Goal: Task Accomplishment & Management: Manage account settings

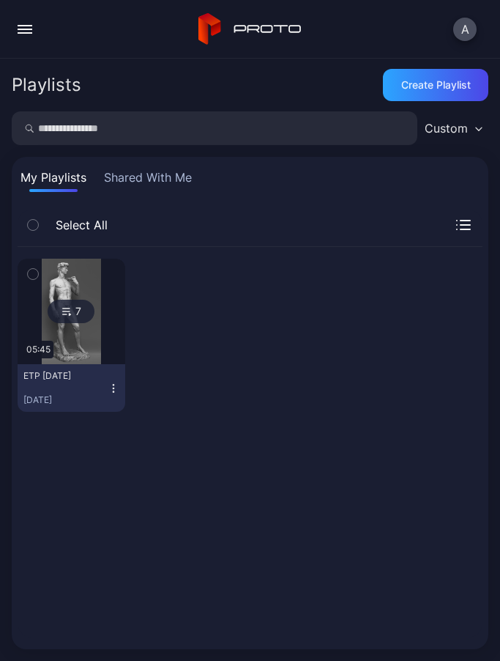
click at [61, 391] on div "ETP [DATE] [DATE]" at bounding box center [65, 388] width 84 height 36
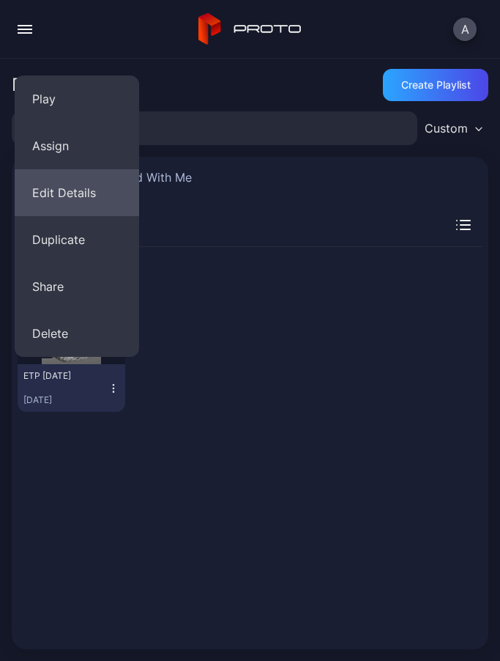
click at [77, 192] on button "Edit Details" at bounding box center [77, 192] width 125 height 47
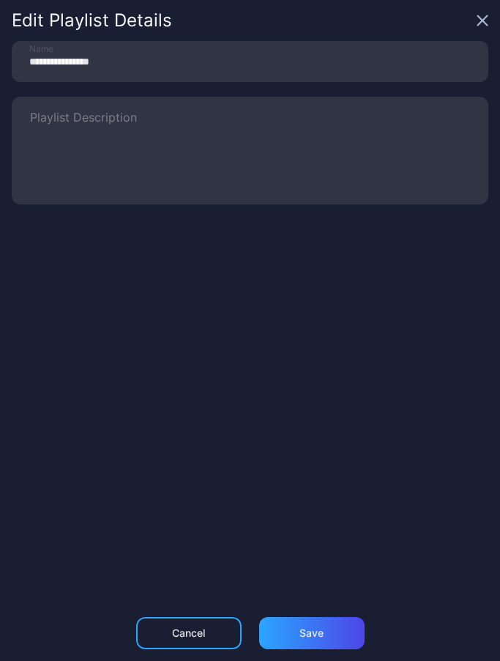
click at [363, 442] on form "**********" at bounding box center [256, 271] width 488 height 461
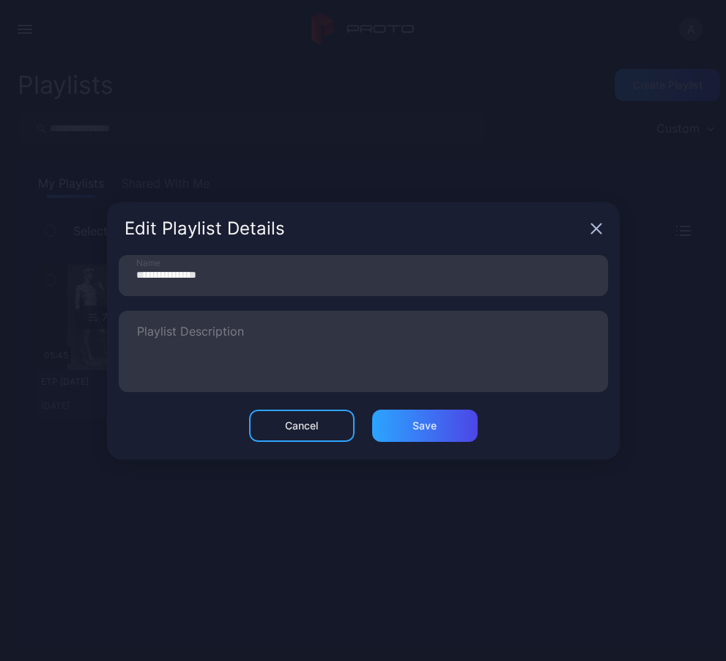
click at [327, 428] on div "Cancel" at bounding box center [301, 425] width 105 height 32
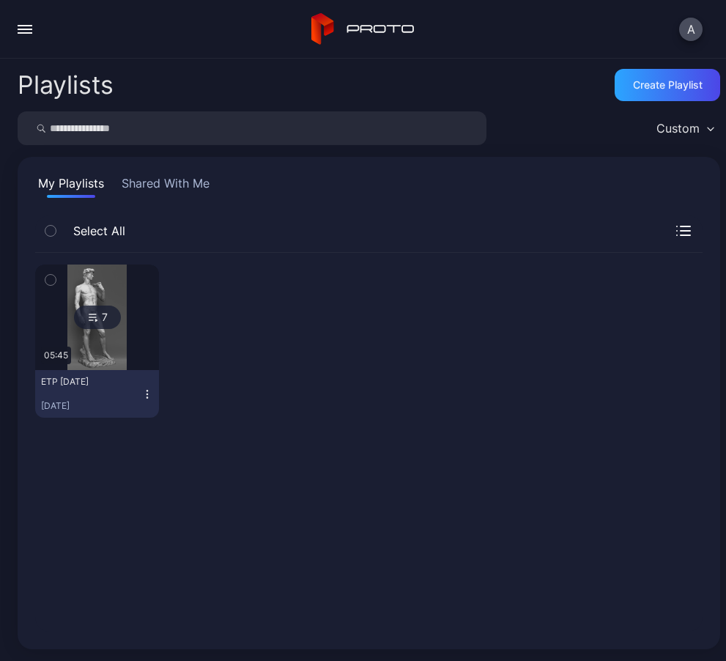
click at [146, 393] on icon "button" at bounding box center [147, 394] width 12 height 12
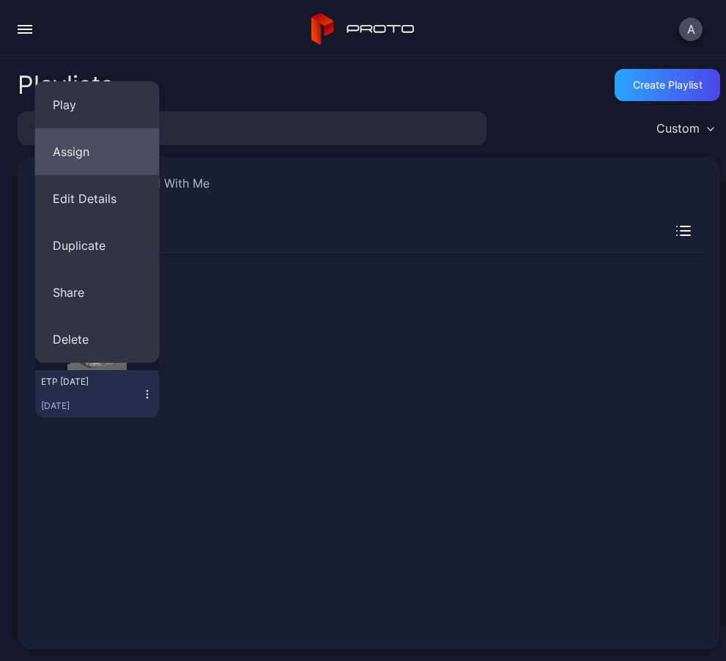
click at [103, 156] on button "Assign" at bounding box center [97, 151] width 125 height 47
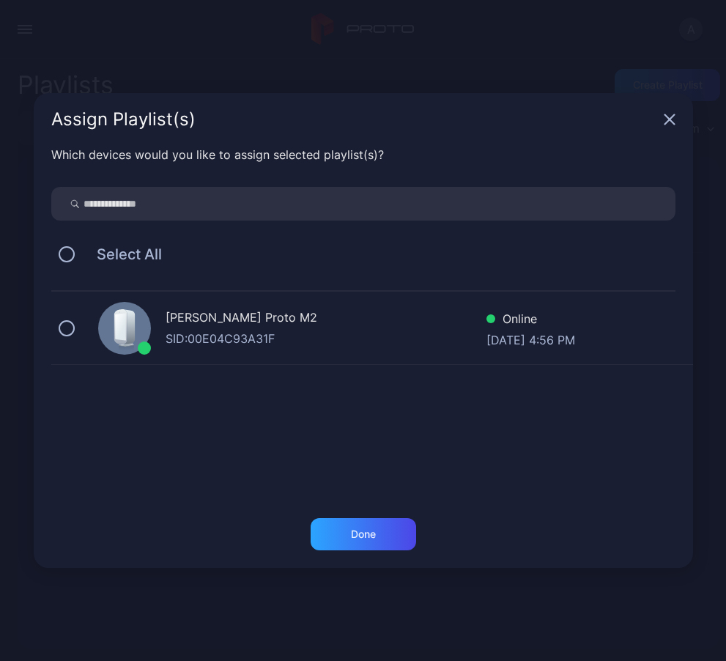
click at [499, 124] on icon "button" at bounding box center [670, 120] width 12 height 12
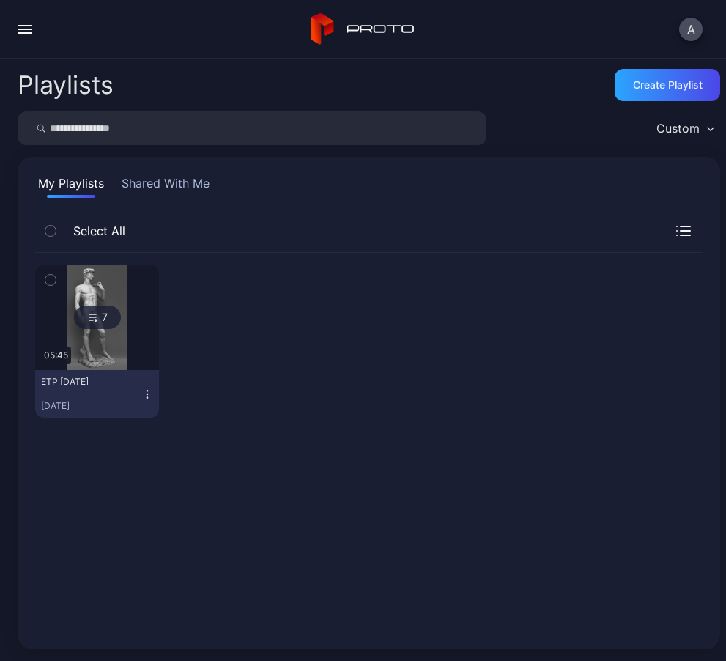
click at [108, 360] on img at bounding box center [96, 316] width 59 height 105
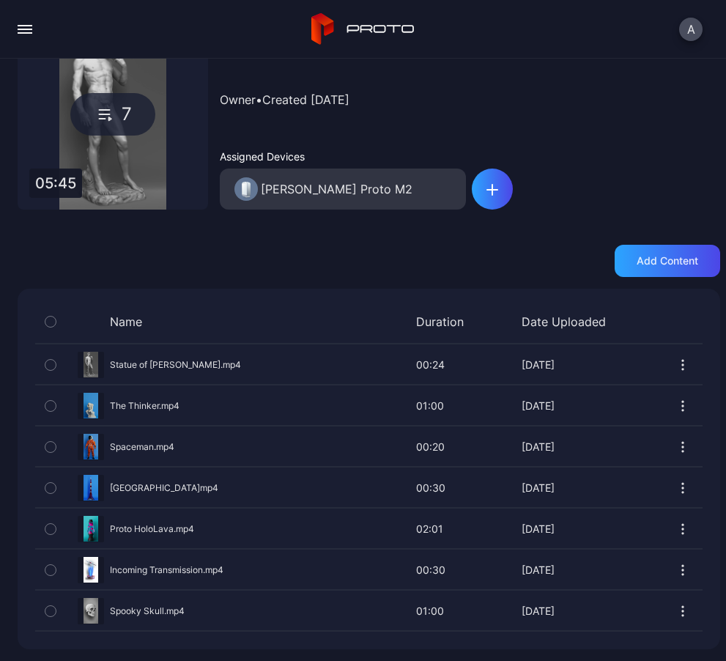
scroll to position [98, 0]
click at [48, 535] on icon "button" at bounding box center [50, 529] width 10 height 16
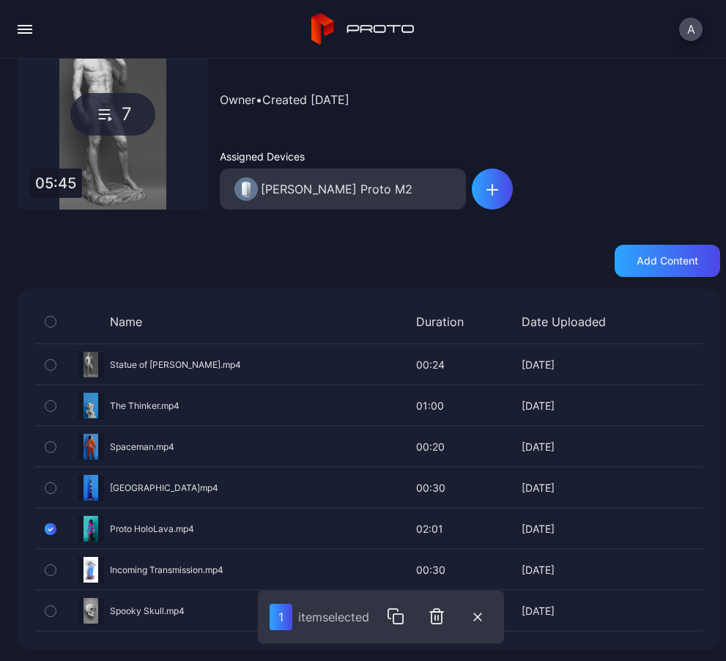
click at [48, 569] on icon "button" at bounding box center [50, 570] width 10 height 16
click at [445, 623] on icon "button" at bounding box center [440, 616] width 10 height 15
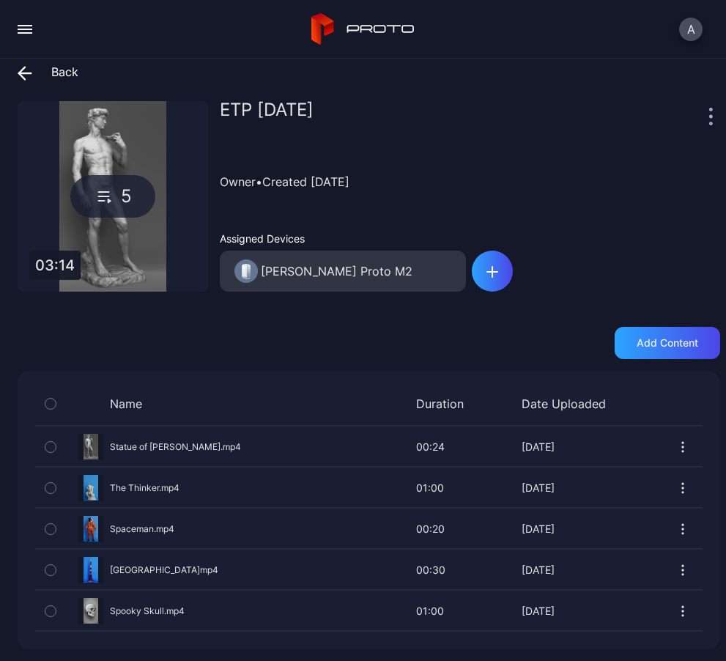
scroll to position [16, 0]
click at [26, 75] on icon at bounding box center [25, 73] width 15 height 15
